Goal: Task Accomplishment & Management: Complete application form

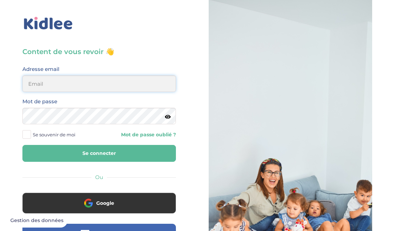
click at [149, 78] on input "email" at bounding box center [99, 84] width 154 height 17
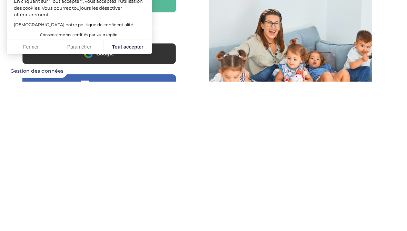
type input "veroapetit@gmail.com"
click at [134, 190] on button "Tout accepter" at bounding box center [127, 197] width 48 height 14
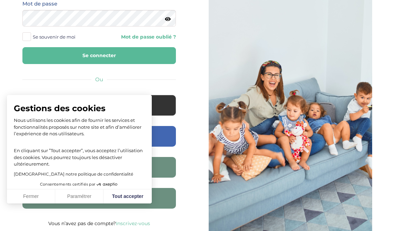
checkbox input "true"
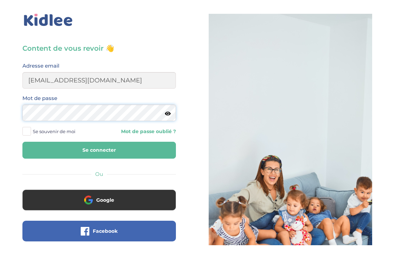
scroll to position [17, 0]
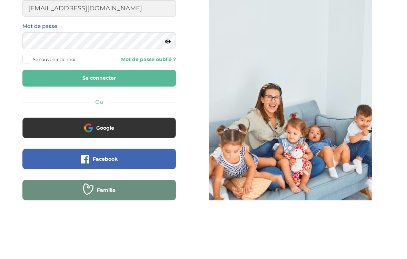
click at [142, 128] on button "Se connecter" at bounding box center [99, 136] width 154 height 17
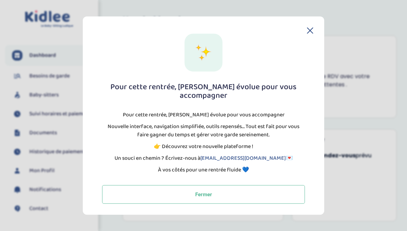
click at [239, 188] on button "Fermer" at bounding box center [203, 195] width 203 height 19
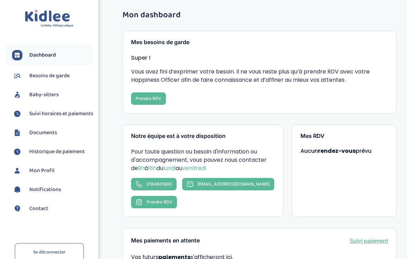
scroll to position [5, 0]
click at [38, 96] on span "Baby-sitters" at bounding box center [43, 95] width 29 height 8
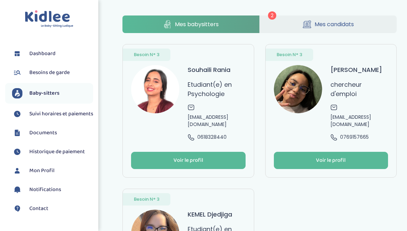
click at [340, 18] on link "Mes candidats" at bounding box center [328, 25] width 137 height 18
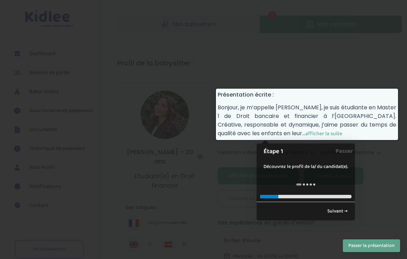
click at [374, 172] on div at bounding box center [203, 129] width 407 height 259
click at [333, 209] on link "Suivant →" at bounding box center [338, 211] width 28 height 11
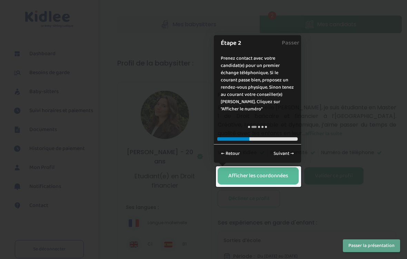
click at [281, 172] on div "Afficher les coordonnées" at bounding box center [258, 176] width 60 height 8
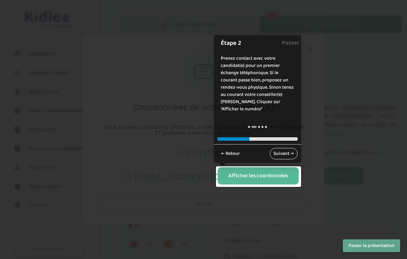
click at [285, 150] on link "Suivant →" at bounding box center [284, 153] width 28 height 11
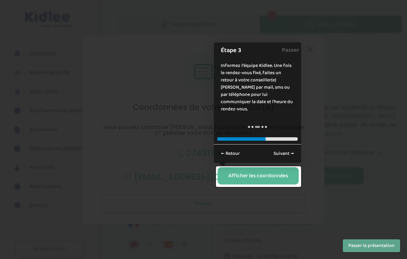
click at [279, 175] on div "Afficher les coordonnées" at bounding box center [258, 176] width 60 height 8
click at [284, 153] on link "Suivant →" at bounding box center [284, 153] width 28 height 11
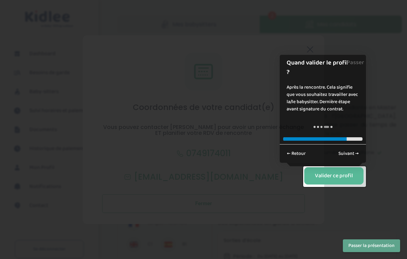
click at [334, 174] on div "Valider ce profil" at bounding box center [334, 176] width 38 height 8
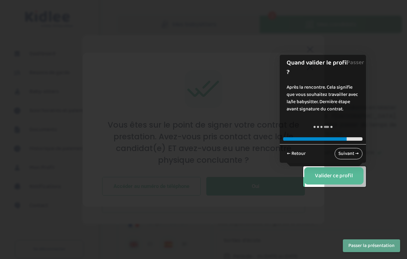
click at [347, 152] on link "Suivant →" at bounding box center [349, 153] width 28 height 11
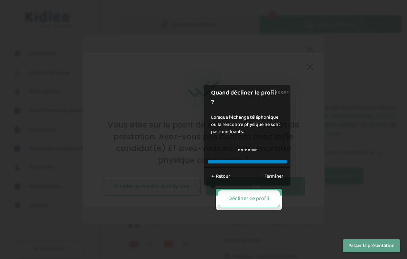
click at [260, 197] on div "Décliner ce profil" at bounding box center [248, 199] width 41 height 8
click at [277, 176] on link "Terminer" at bounding box center [274, 176] width 26 height 11
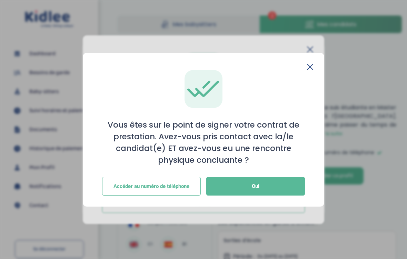
click at [311, 64] on icon at bounding box center [310, 67] width 6 height 6
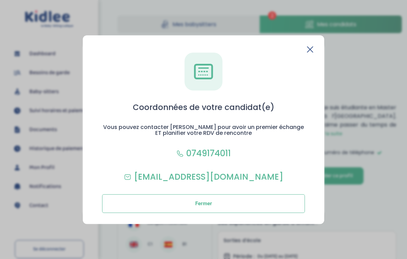
click at [308, 46] on icon at bounding box center [310, 49] width 6 height 6
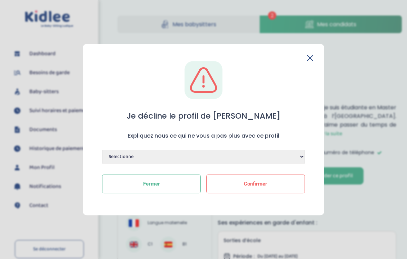
click at [309, 55] on icon at bounding box center [310, 58] width 6 height 6
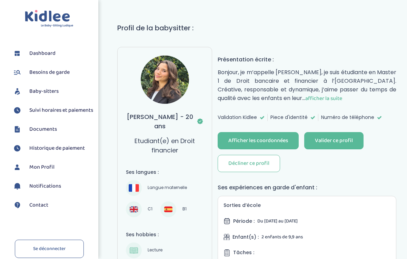
scroll to position [35, 0]
click at [335, 98] on span "afficher la suite" at bounding box center [323, 98] width 37 height 9
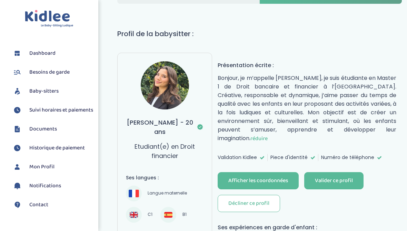
scroll to position [27, 0]
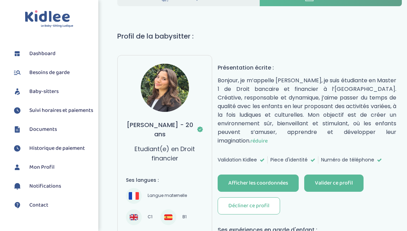
click at [340, 182] on div "Valider ce profil" at bounding box center [334, 184] width 38 height 8
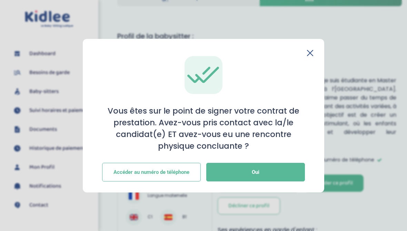
click at [263, 174] on button "Oui" at bounding box center [255, 172] width 99 height 19
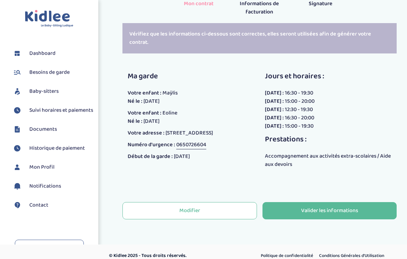
scroll to position [137, 0]
click at [227, 208] on button "Modifier" at bounding box center [189, 210] width 135 height 17
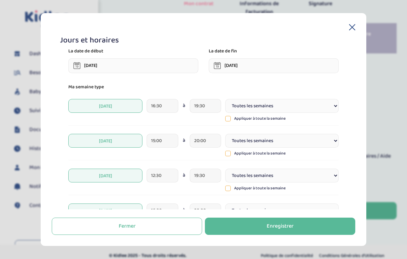
click at [148, 66] on input "05-09-2025" at bounding box center [133, 65] width 130 height 15
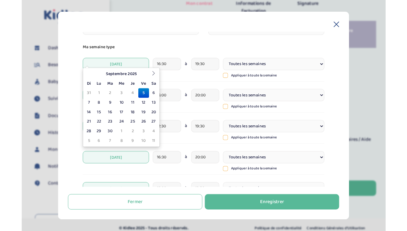
scroll to position [34, 0]
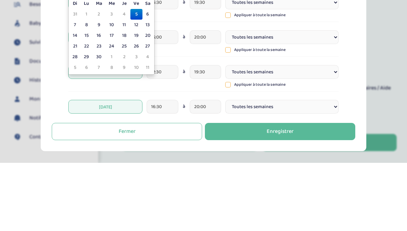
click at [88, 88] on td "8" at bounding box center [86, 93] width 12 height 11
type input "08-09-2025"
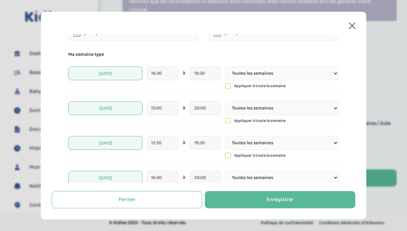
scroll to position [30, 0]
click at [322, 75] on select "Toutes les semaines Toutes les 2 semaines Tous les mois" at bounding box center [281, 74] width 113 height 14
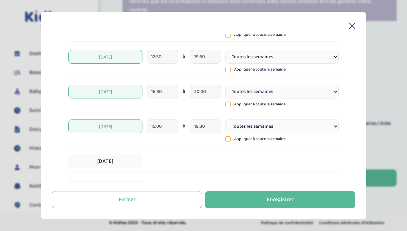
scroll to position [117, 0]
click at [287, 197] on div "Enregistrer" at bounding box center [280, 200] width 27 height 8
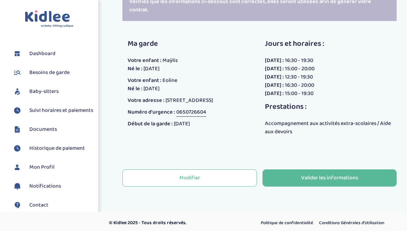
click at [223, 172] on button "Modifier" at bounding box center [189, 178] width 135 height 17
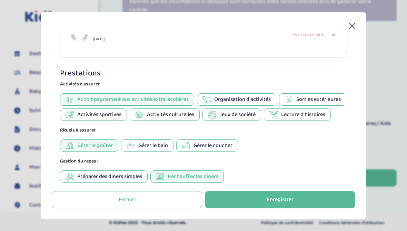
scroll to position [470, 0]
click at [292, 198] on div "Enregistrer" at bounding box center [280, 200] width 27 height 8
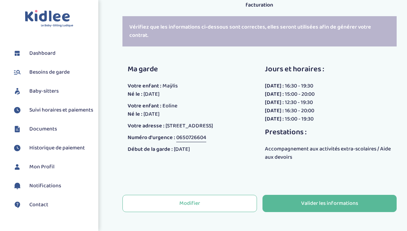
scroll to position [169, 0]
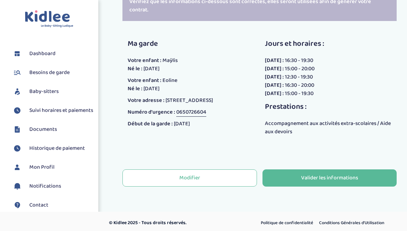
click at [330, 175] on div "Valider les informations" at bounding box center [329, 179] width 57 height 8
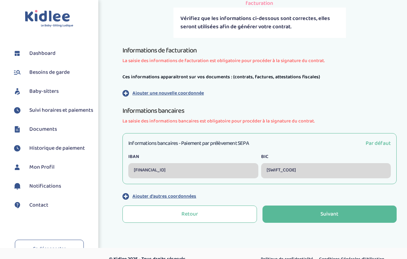
scroll to position [146, 0]
click at [348, 212] on button "Suivant" at bounding box center [330, 214] width 135 height 17
